Goal: Task Accomplishment & Management: Complete application form

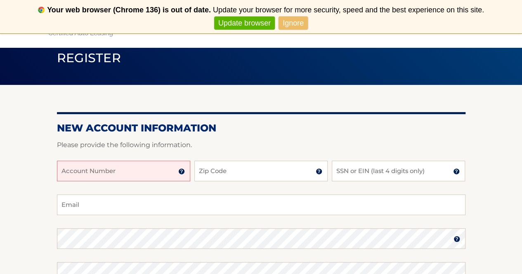
scroll to position [124, 0]
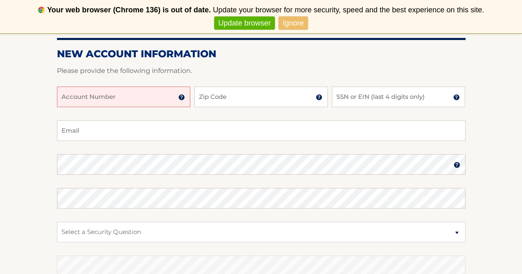
click at [136, 98] on input "Account Number" at bounding box center [123, 97] width 133 height 21
click at [183, 99] on img at bounding box center [181, 97] width 7 height 7
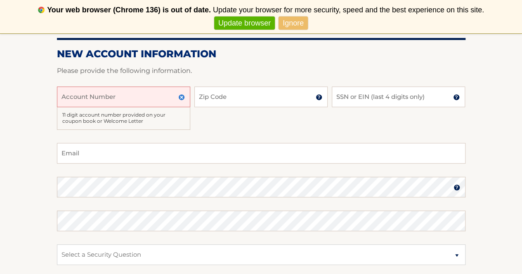
click at [153, 99] on input "Account Number" at bounding box center [123, 97] width 133 height 21
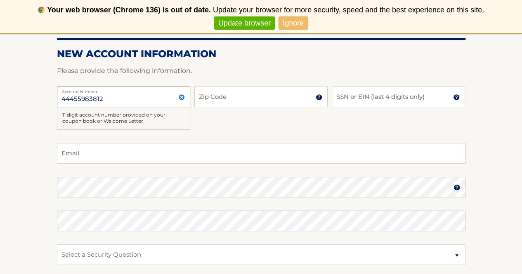
type input "44455983812"
click at [316, 99] on img at bounding box center [318, 97] width 7 height 7
click at [285, 99] on input "Zip Code" at bounding box center [260, 97] width 133 height 21
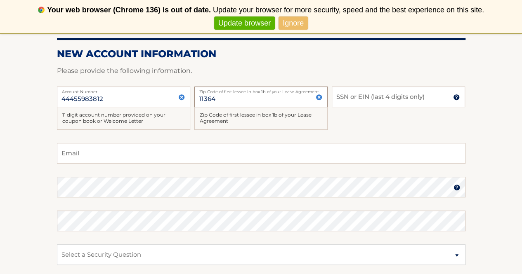
type input "11364"
click at [380, 104] on input "SSN or EIN (last 4 digits only)" at bounding box center [398, 97] width 133 height 21
type input "5754"
click at [111, 161] on input "Email" at bounding box center [261, 153] width 408 height 21
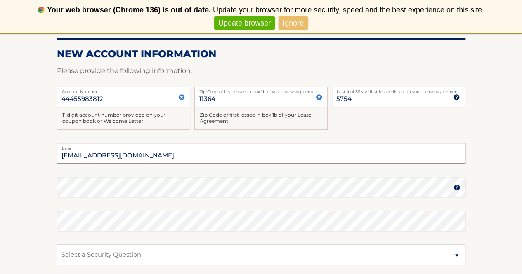
type input "jiahancheng@gmail.com"
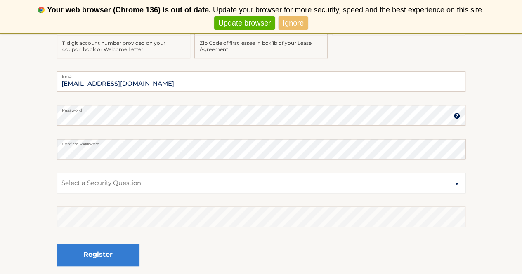
scroll to position [206, 0]
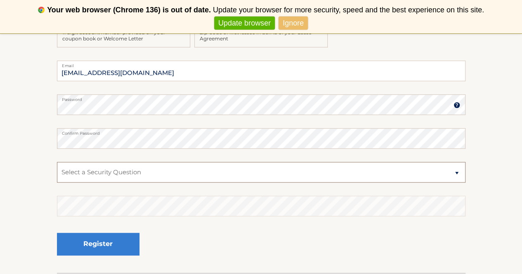
click at [146, 172] on select "Select a Security Question What was the name of your elementary school? What is…" at bounding box center [261, 172] width 408 height 21
click at [57, 162] on select "Select a Security Question What was the name of your elementary school? What is…" at bounding box center [261, 172] width 408 height 21
click at [68, 200] on div "Enter your answer" at bounding box center [261, 206] width 408 height 21
click at [456, 172] on select "Select a Security Question What was the name of your elementary school? What is…" at bounding box center [261, 172] width 408 height 21
select select "4"
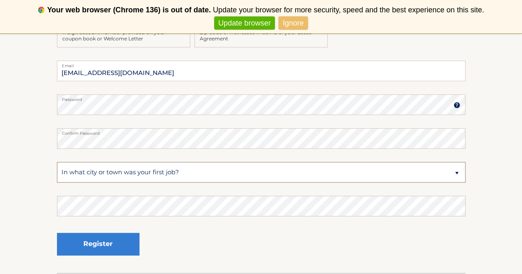
click at [57, 162] on select "Select a Security Question What was the name of your elementary school? What is…" at bounding box center [261, 172] width 408 height 21
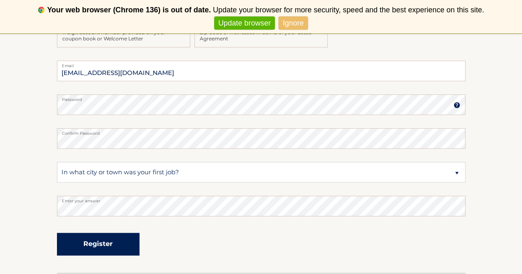
click at [115, 247] on button "Register" at bounding box center [98, 244] width 82 height 23
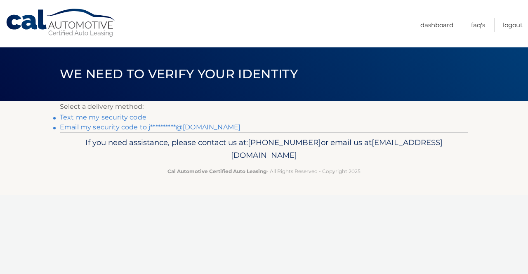
click at [129, 118] on link "Text me my security code" at bounding box center [103, 117] width 87 height 8
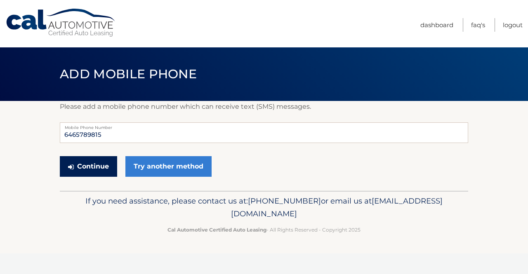
click at [78, 168] on button "Continue" at bounding box center [88, 166] width 57 height 21
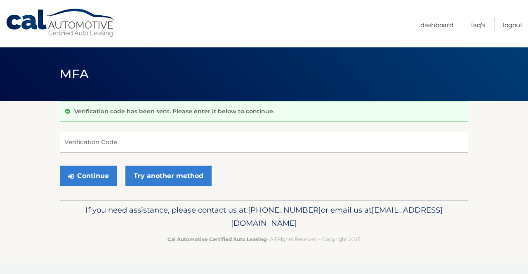
click at [95, 146] on input "Verification Code" at bounding box center [264, 142] width 408 height 21
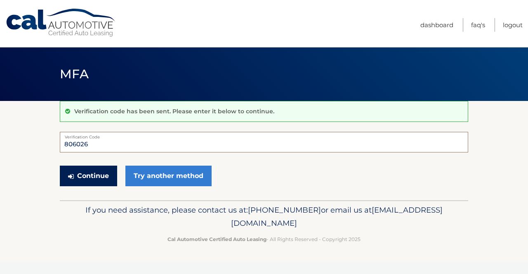
type input "806026"
click at [81, 169] on button "Continue" at bounding box center [88, 176] width 57 height 21
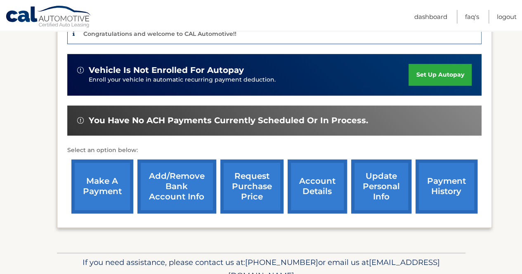
scroll to position [214, 0]
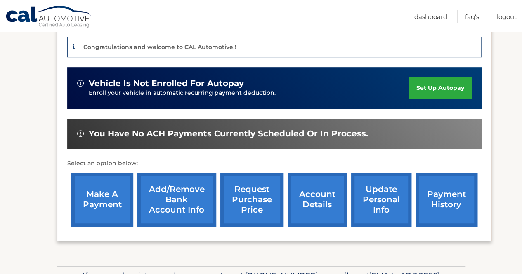
click at [99, 181] on link "make a payment" at bounding box center [102, 200] width 62 height 54
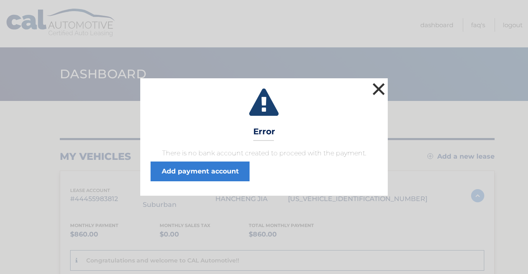
click at [381, 89] on button "×" at bounding box center [378, 89] width 16 height 16
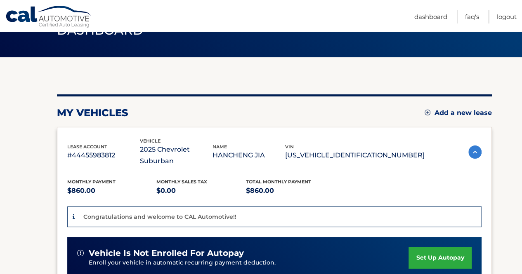
scroll to position [124, 0]
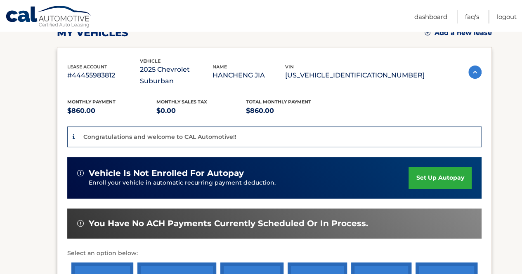
click at [414, 167] on link "set up autopay" at bounding box center [439, 178] width 63 height 22
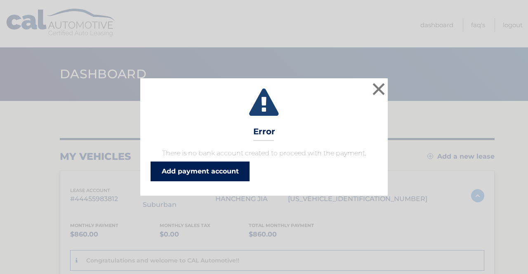
click at [211, 172] on link "Add payment account" at bounding box center [199, 172] width 99 height 20
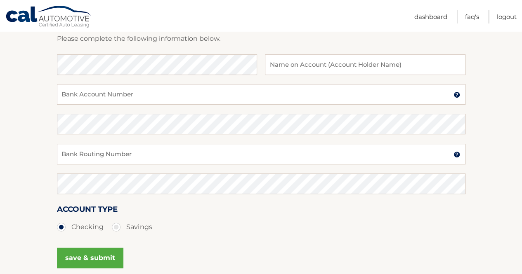
scroll to position [121, 0]
